Goal: Task Accomplishment & Management: Complete application form

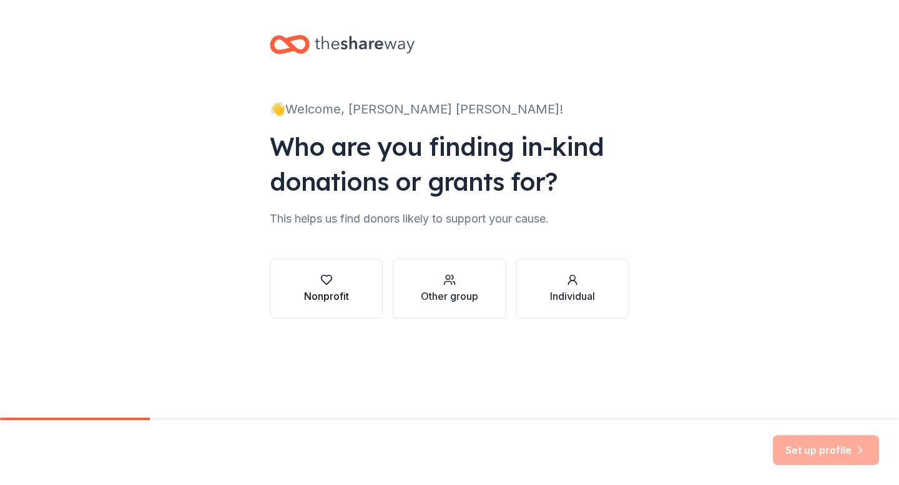
click at [326, 276] on icon "button" at bounding box center [326, 280] width 11 height 9
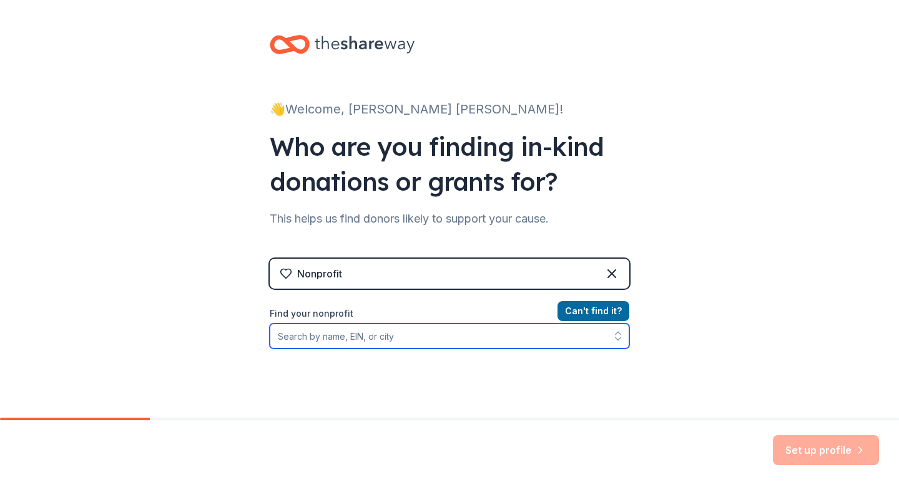
click at [416, 328] on input "Find your nonprofit" at bounding box center [449, 336] width 359 height 25
type input "rock hill [DEMOGRAPHIC_DATA] conc"
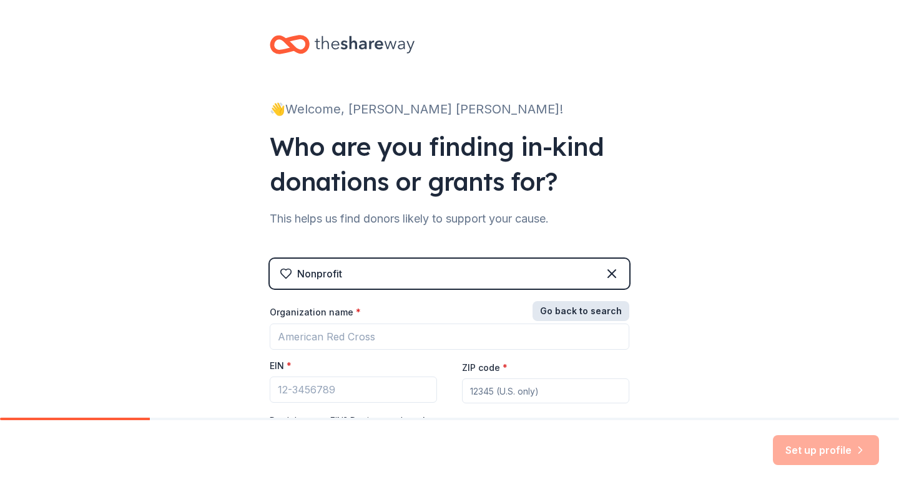
click at [590, 306] on button "Go back to search" at bounding box center [580, 311] width 97 height 20
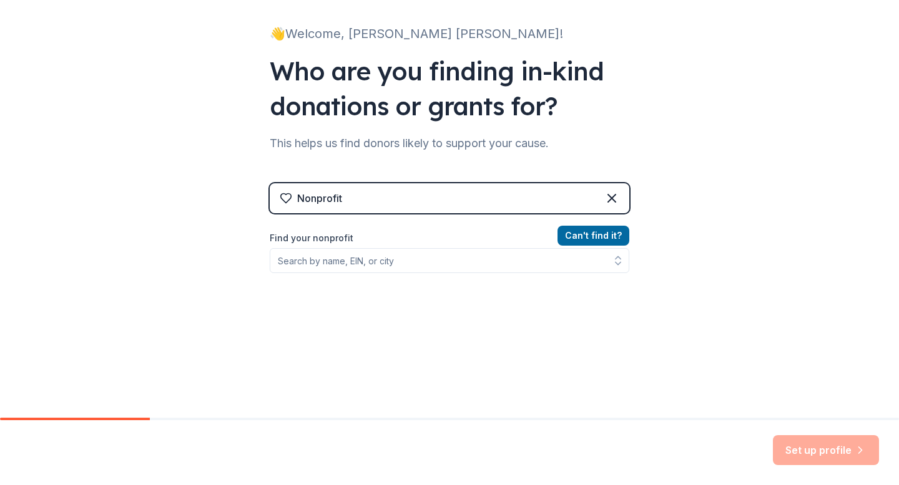
scroll to position [80, 0]
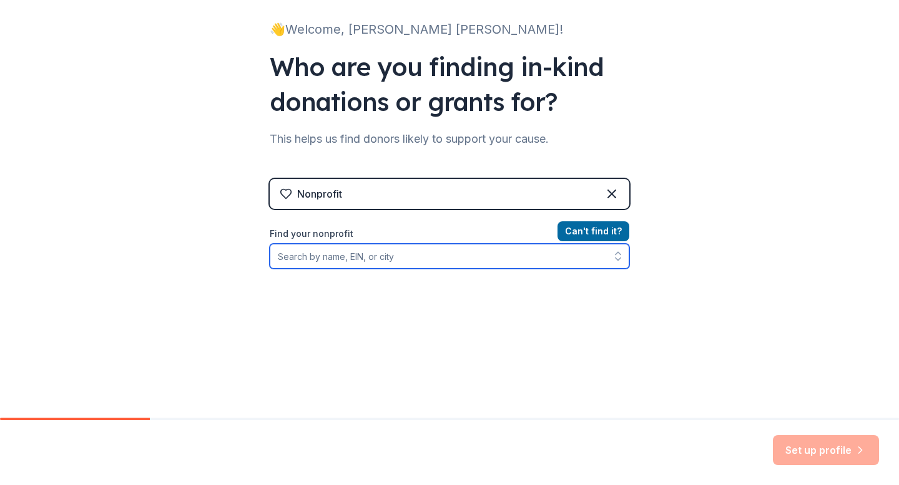
click at [426, 251] on input "Find your nonprofit" at bounding box center [449, 256] width 359 height 25
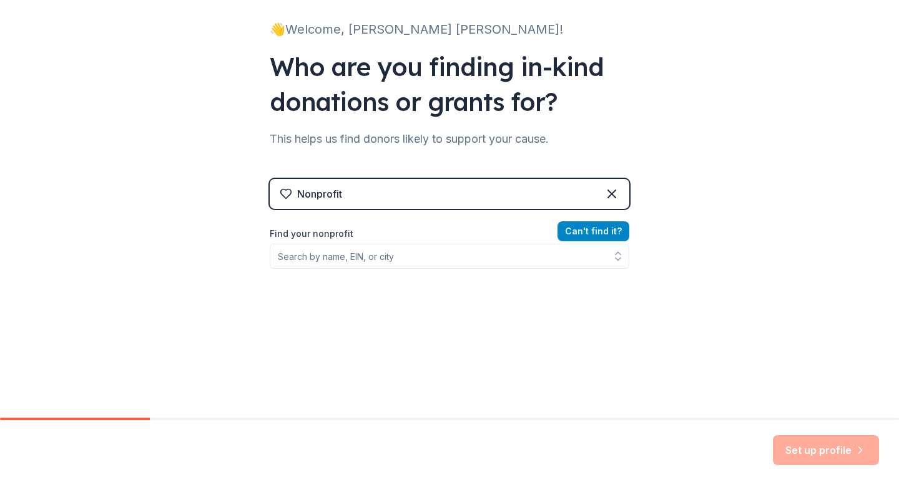
click at [591, 232] on button "Can ' t find it?" at bounding box center [593, 232] width 72 height 20
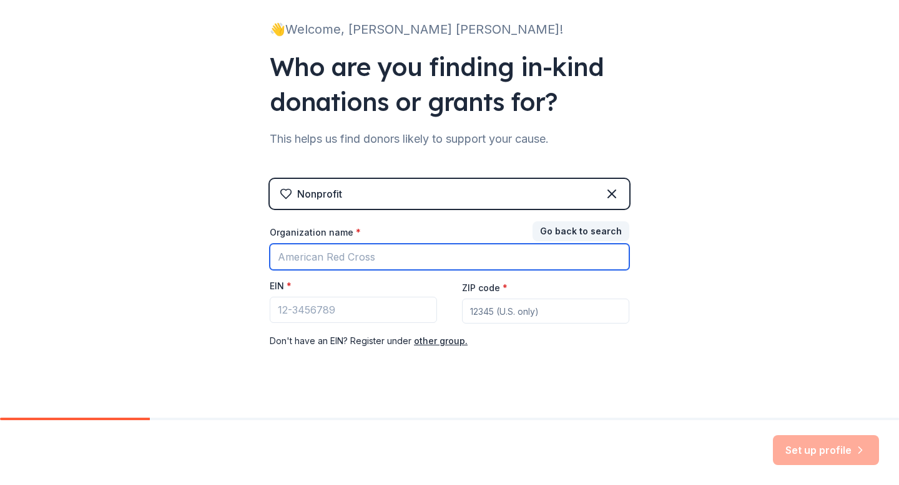
click at [416, 259] on input "Organization name *" at bounding box center [449, 257] width 359 height 26
type input "[GEOGRAPHIC_DATA] [DEMOGRAPHIC_DATA]- [GEOGRAPHIC_DATA], [GEOGRAPHIC_DATA]"
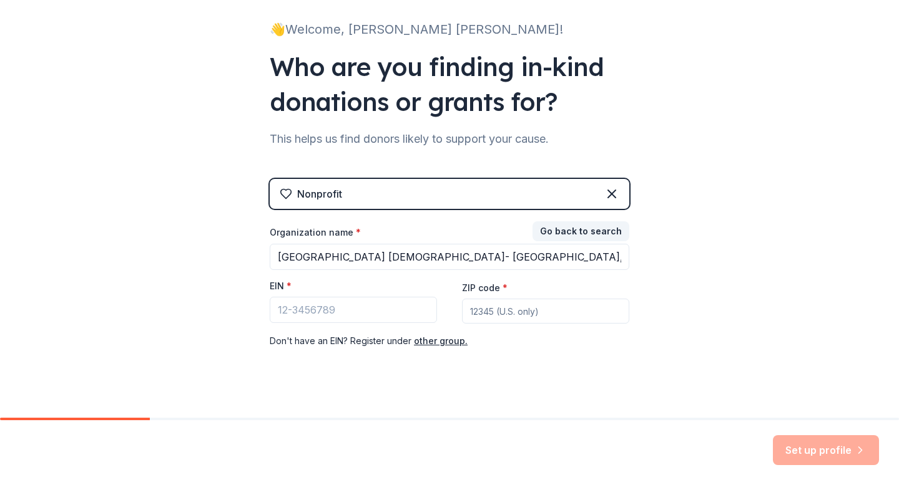
click at [508, 309] on input "ZIP code *" at bounding box center [545, 311] width 167 height 25
type input "28027"
click at [356, 312] on input "EIN *" at bounding box center [353, 310] width 167 height 26
